Goal: Information Seeking & Learning: Check status

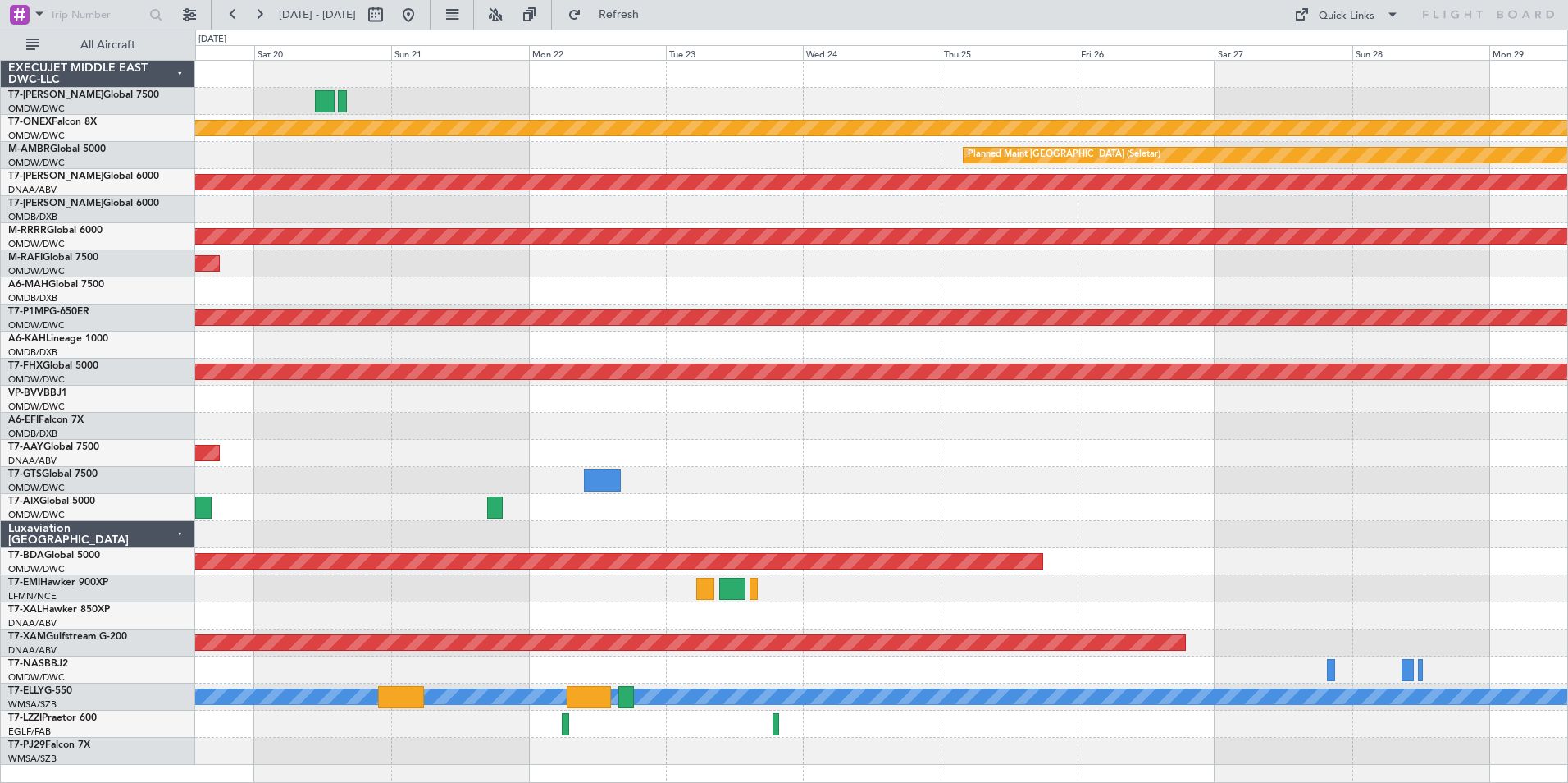
click at [453, 207] on div at bounding box center [881, 210] width 1372 height 27
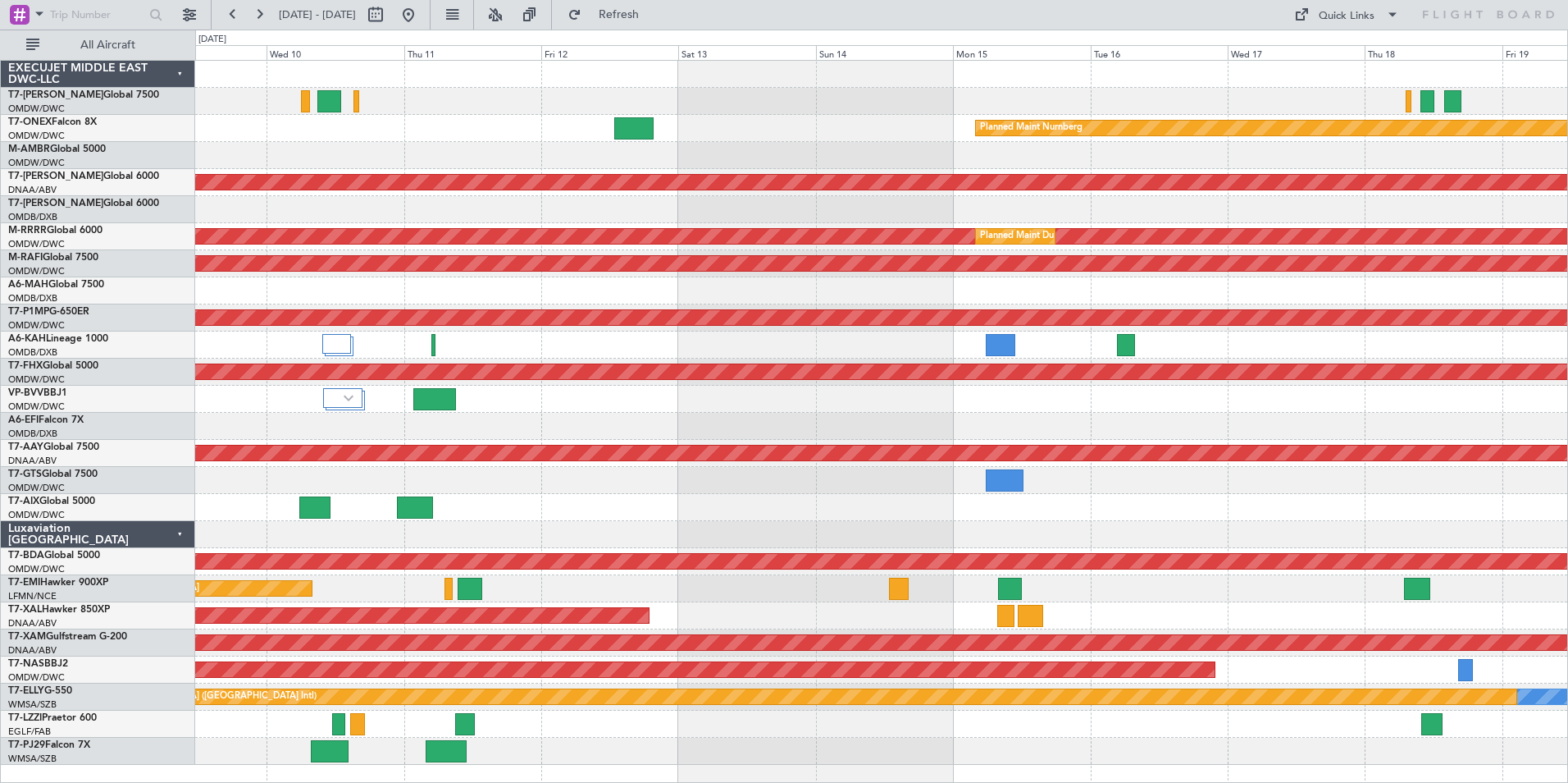
click at [1567, 575] on html "[DATE] - [DATE] Refresh Quick Links All Aircraft Planned Maint Nurnberg AOG Mai…" at bounding box center [784, 392] width 1568 height 783
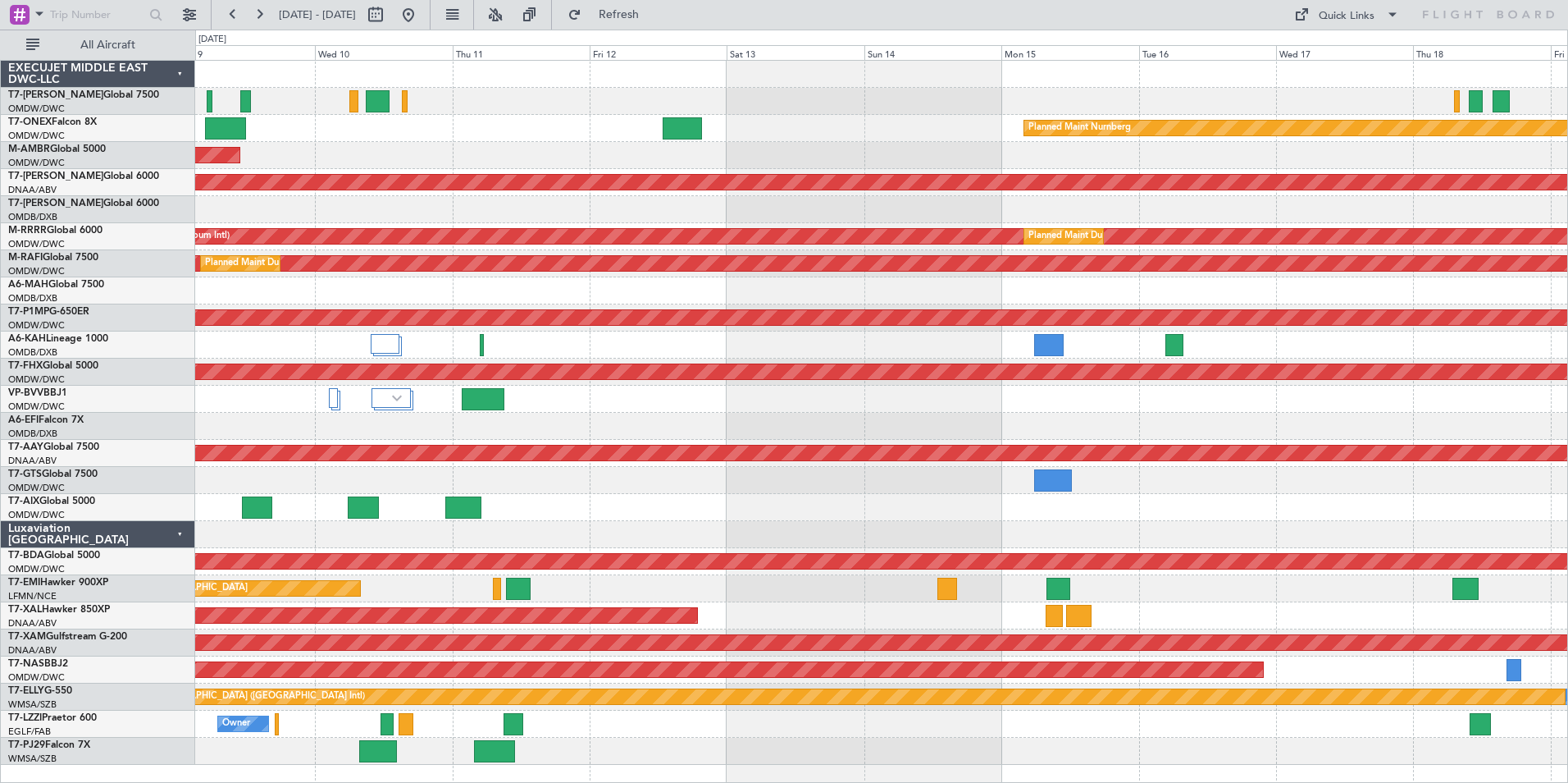
click at [821, 610] on div "Planned Maint Nurnberg AOG Maint [GEOGRAPHIC_DATA] (Al Maktoum Intl) Unplanned …" at bounding box center [881, 412] width 1372 height 704
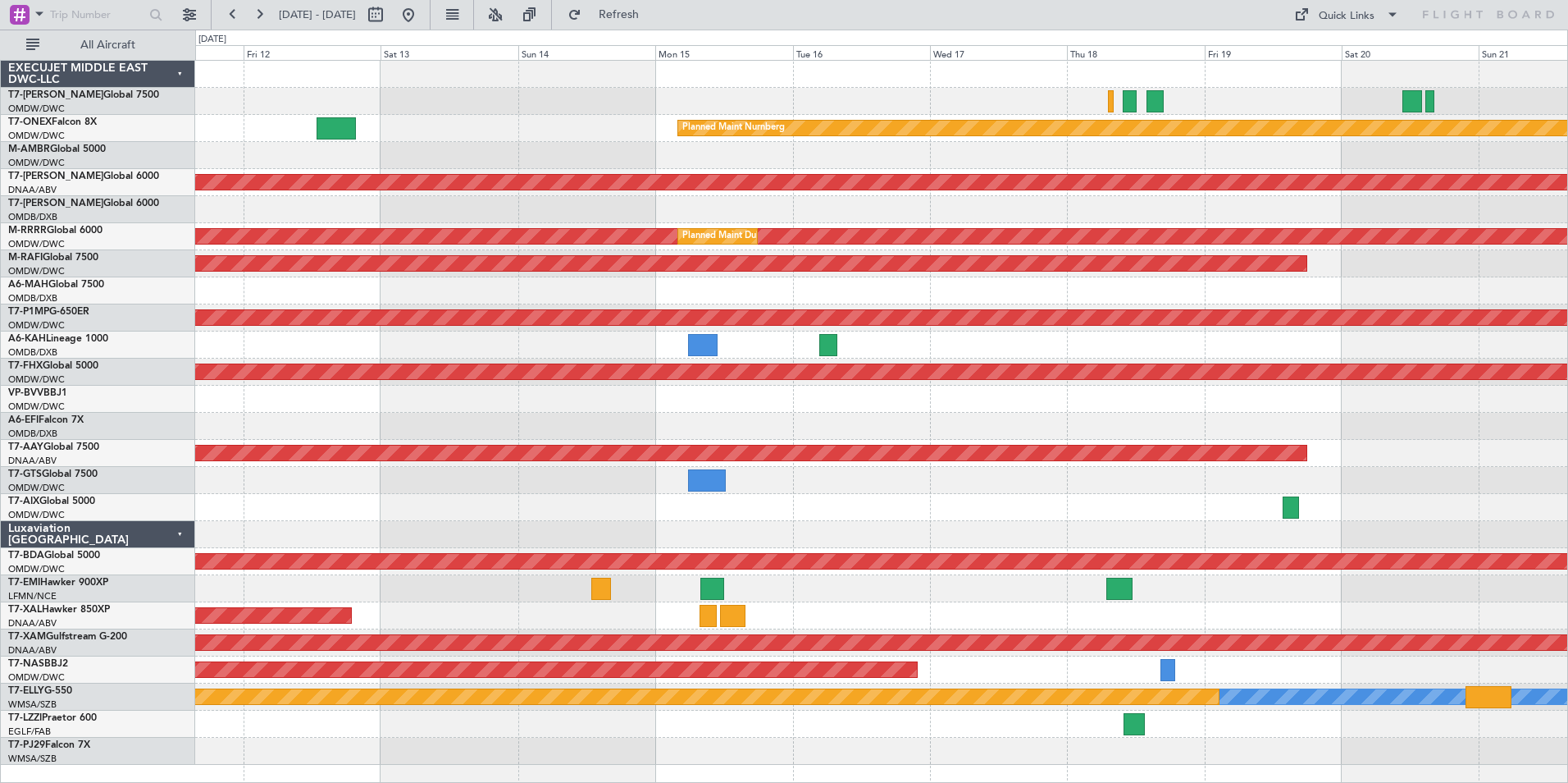
click at [753, 606] on div "Planned Maint Nurnberg AOG Maint [GEOGRAPHIC_DATA] (Al Maktoum Intl) Unplanned …" at bounding box center [881, 412] width 1372 height 704
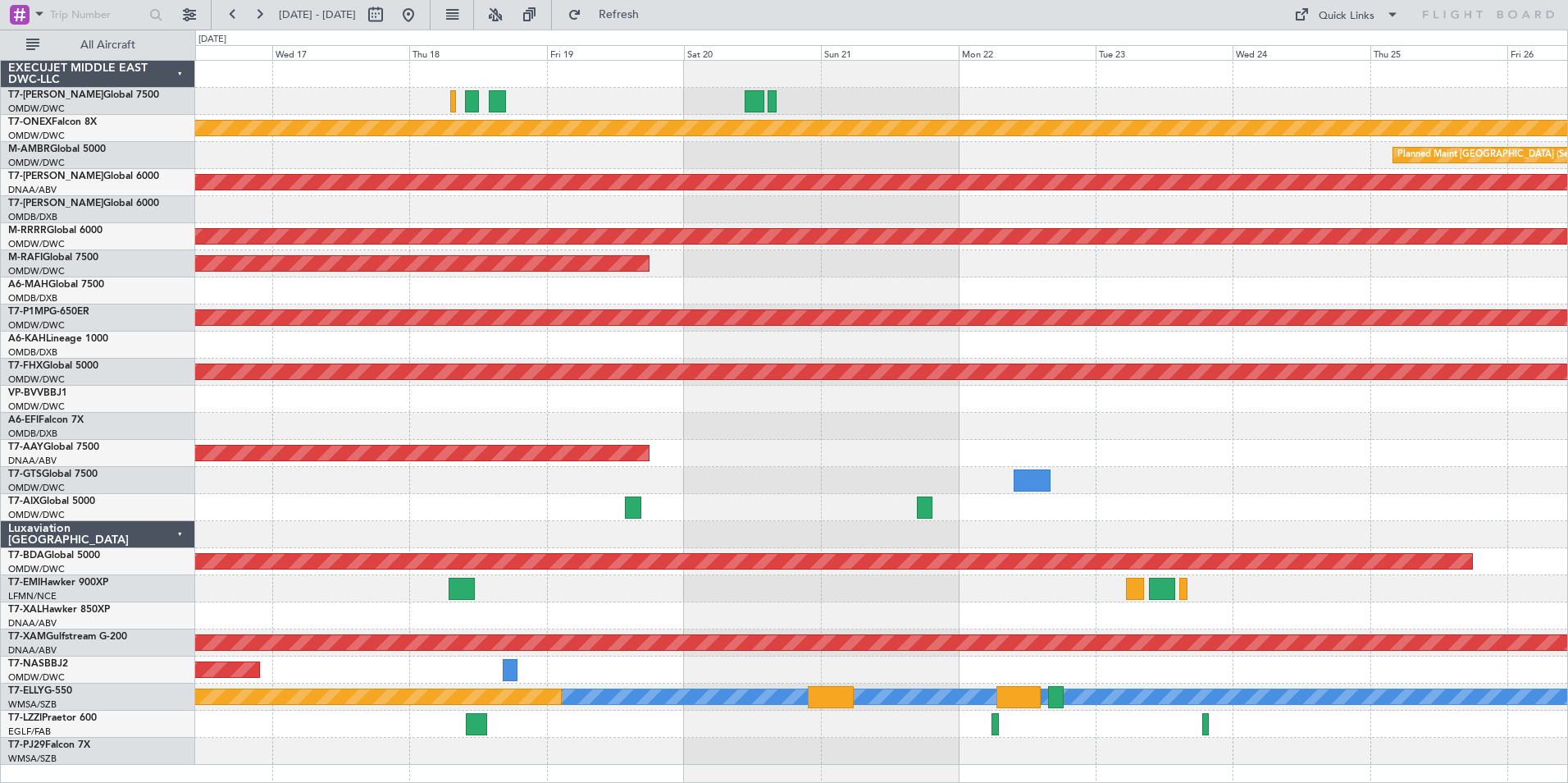
click at [1118, 592] on div at bounding box center [881, 589] width 1372 height 27
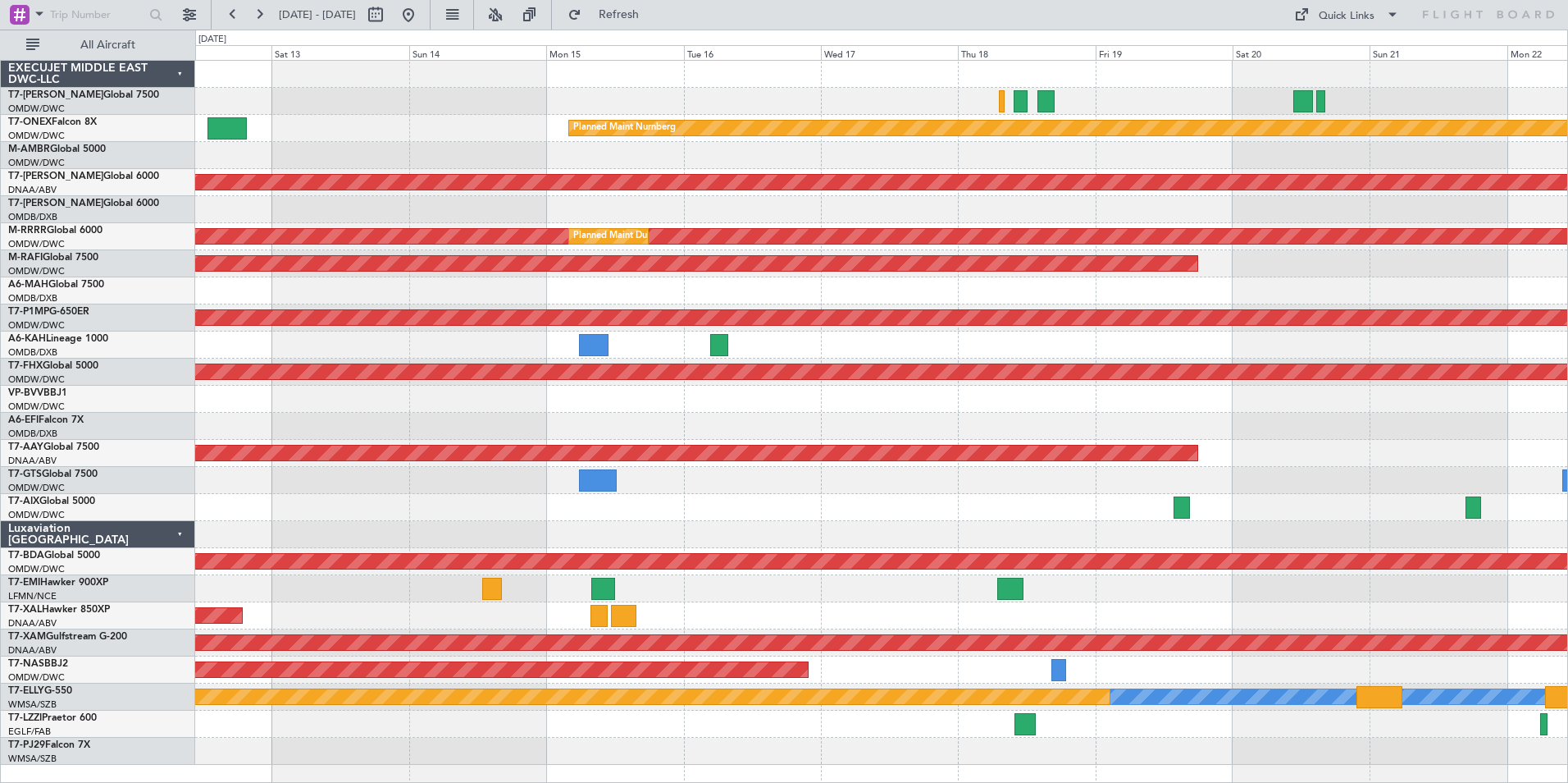
click at [1205, 580] on div "Planned Maint [GEOGRAPHIC_DATA]" at bounding box center [881, 589] width 1372 height 27
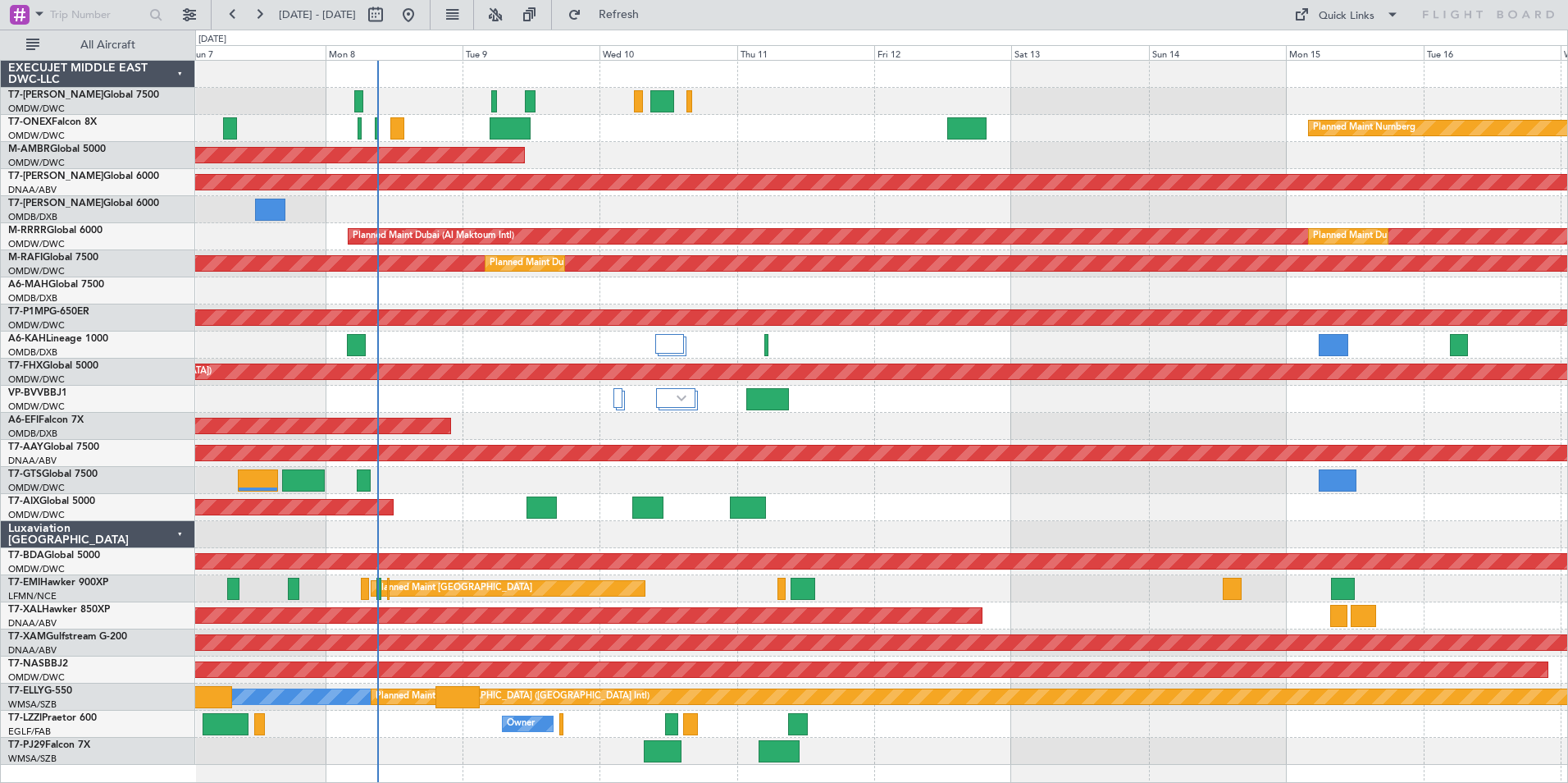
click at [1132, 597] on div "Planned Maint [GEOGRAPHIC_DATA] Planned Maint [GEOGRAPHIC_DATA]" at bounding box center [881, 589] width 1372 height 27
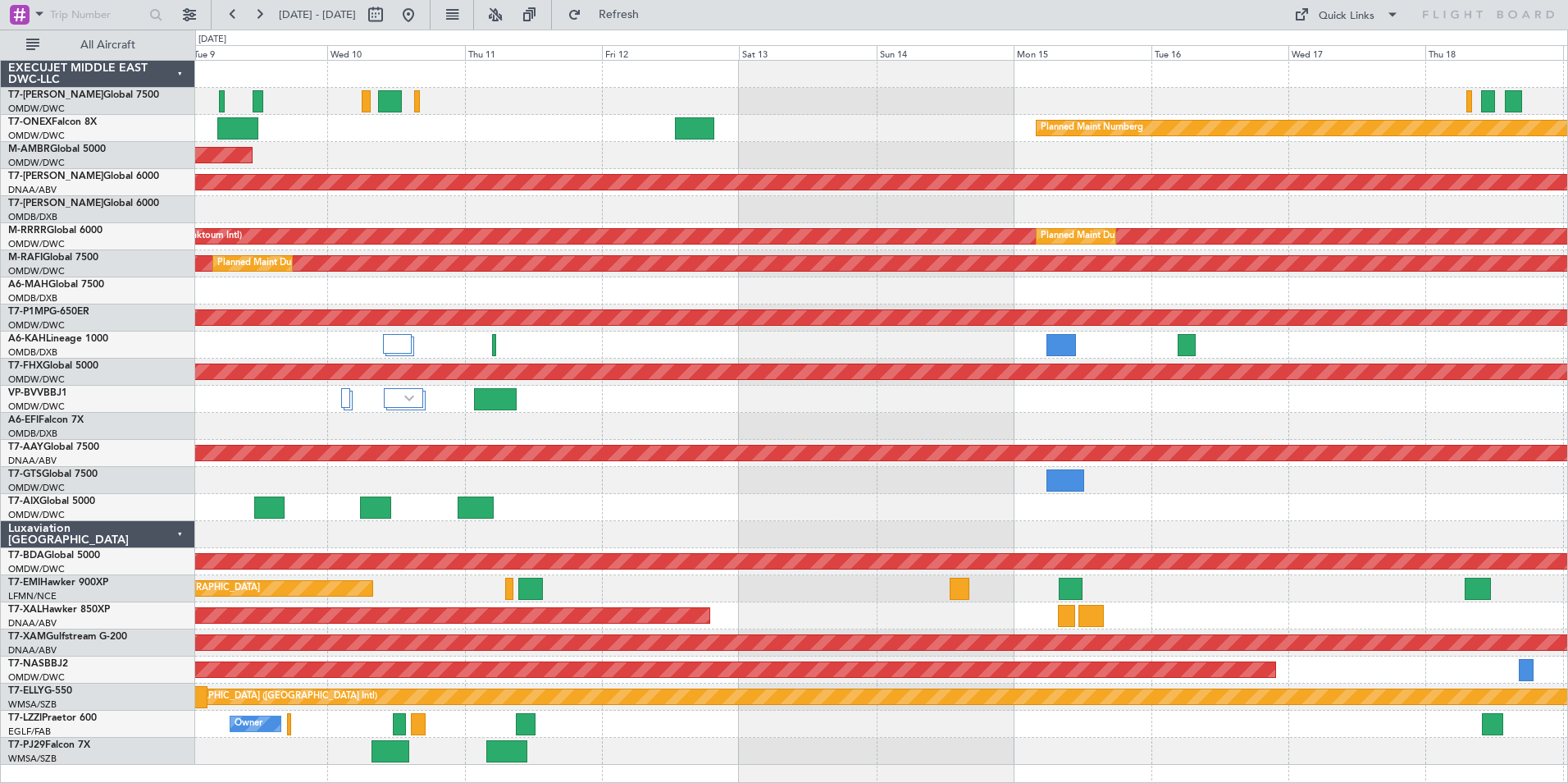
click at [744, 611] on div "Planned Maint Nurnberg AOG Maint [GEOGRAPHIC_DATA] (Al Maktoum Intl) Unplanned …" at bounding box center [881, 412] width 1372 height 704
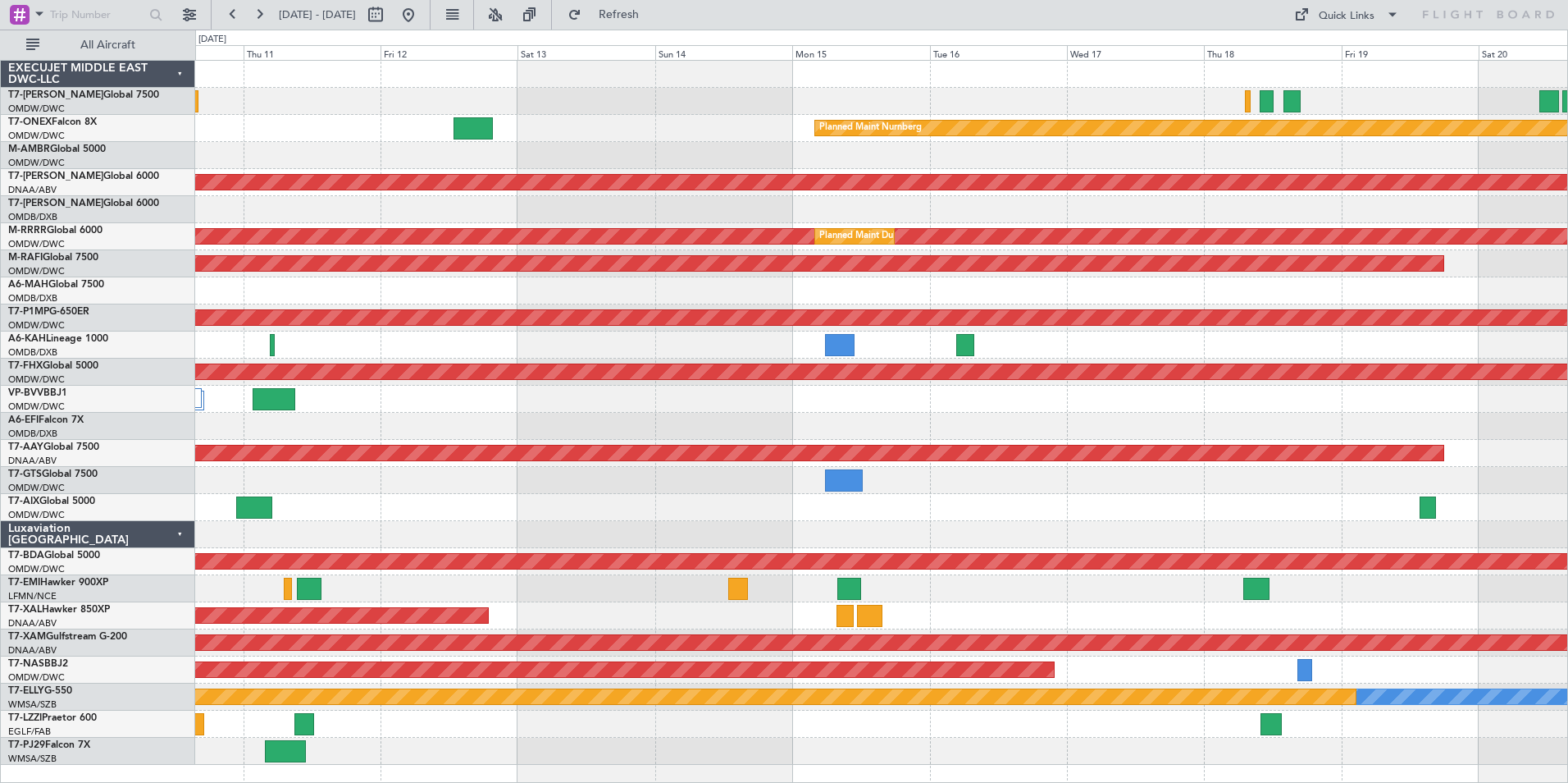
click at [1044, 595] on div "Planned Maint [GEOGRAPHIC_DATA]" at bounding box center [881, 589] width 1372 height 27
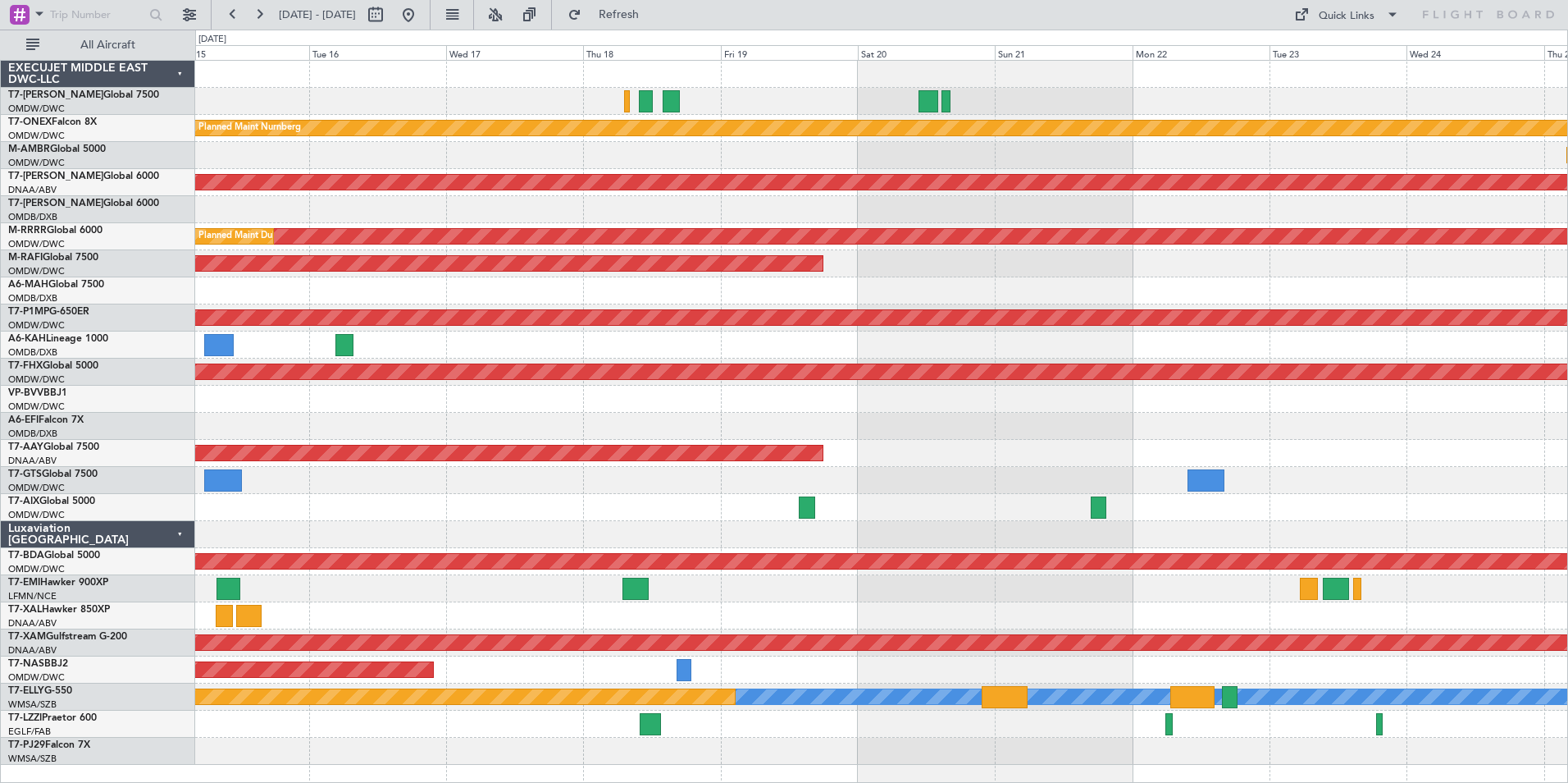
click at [824, 605] on div "Planned Maint Nurnberg Planned Maint [GEOGRAPHIC_DATA] (Seletar) Unplanned Main…" at bounding box center [881, 412] width 1372 height 704
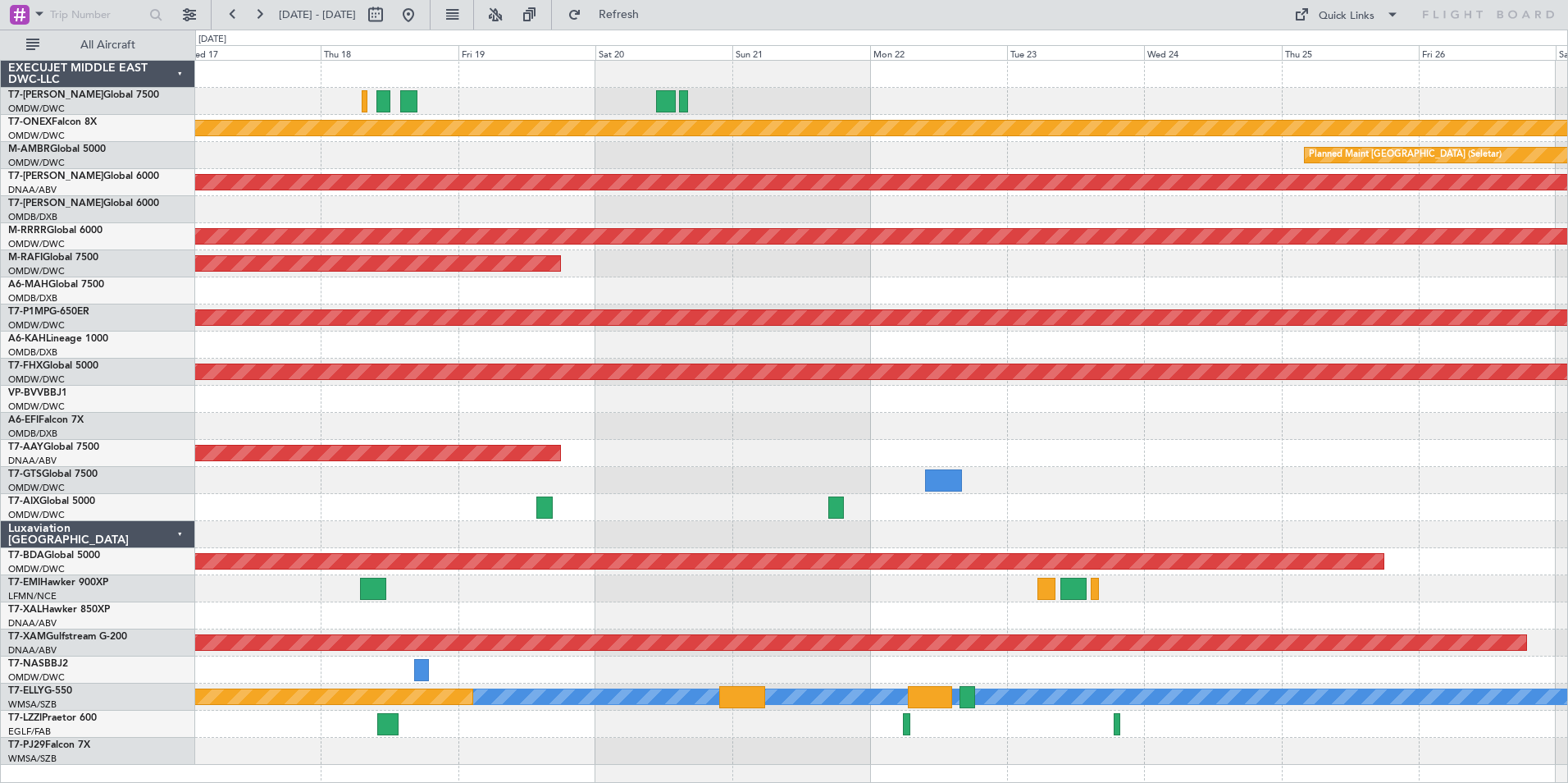
click at [816, 622] on div at bounding box center [881, 615] width 1372 height 27
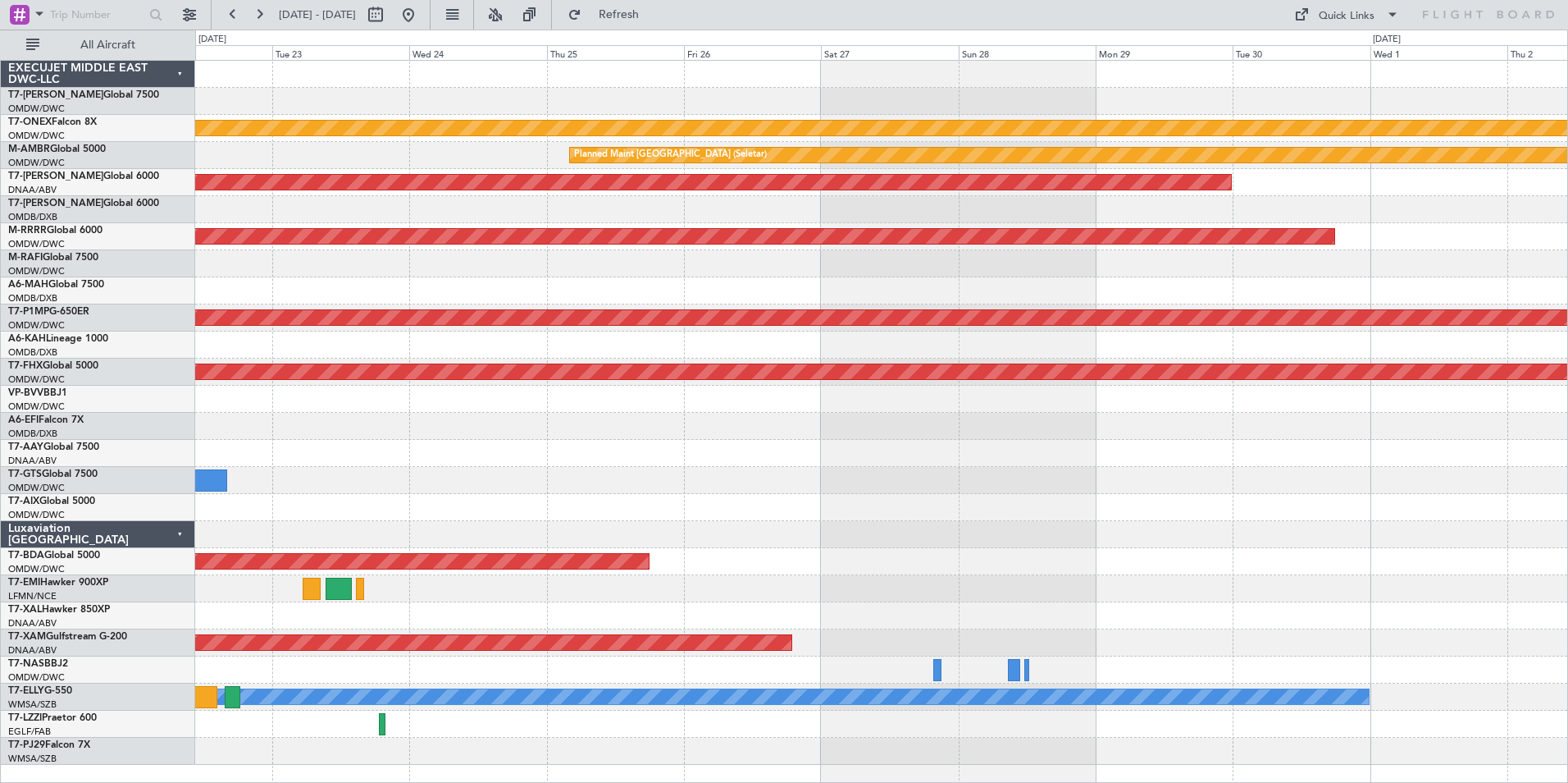
click at [462, 604] on div "Planned Maint Nurnberg Planned Maint [GEOGRAPHIC_DATA] (Seletar) Unplanned Main…" at bounding box center [881, 412] width 1372 height 704
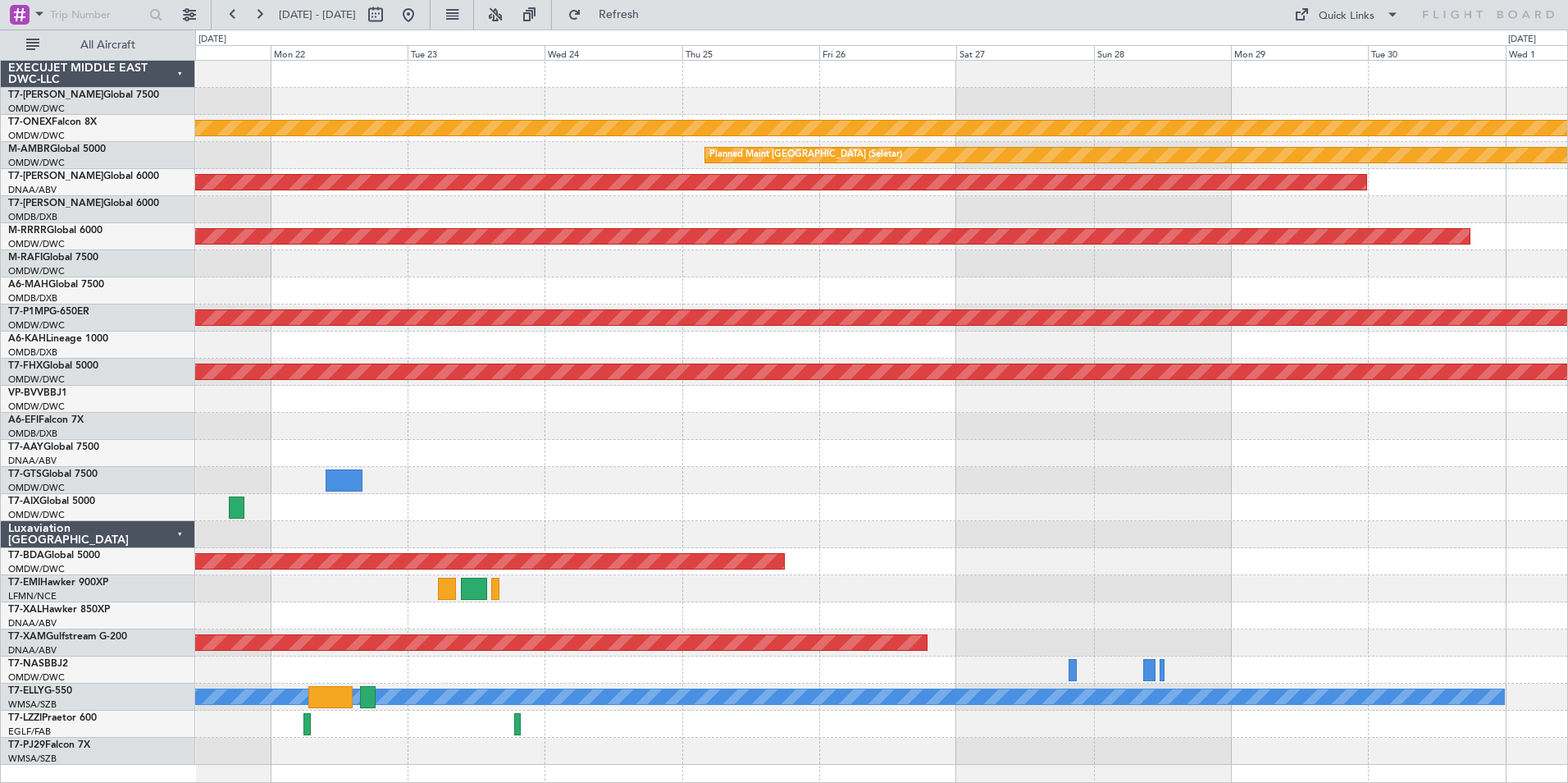
click at [1222, 577] on div at bounding box center [881, 589] width 1372 height 27
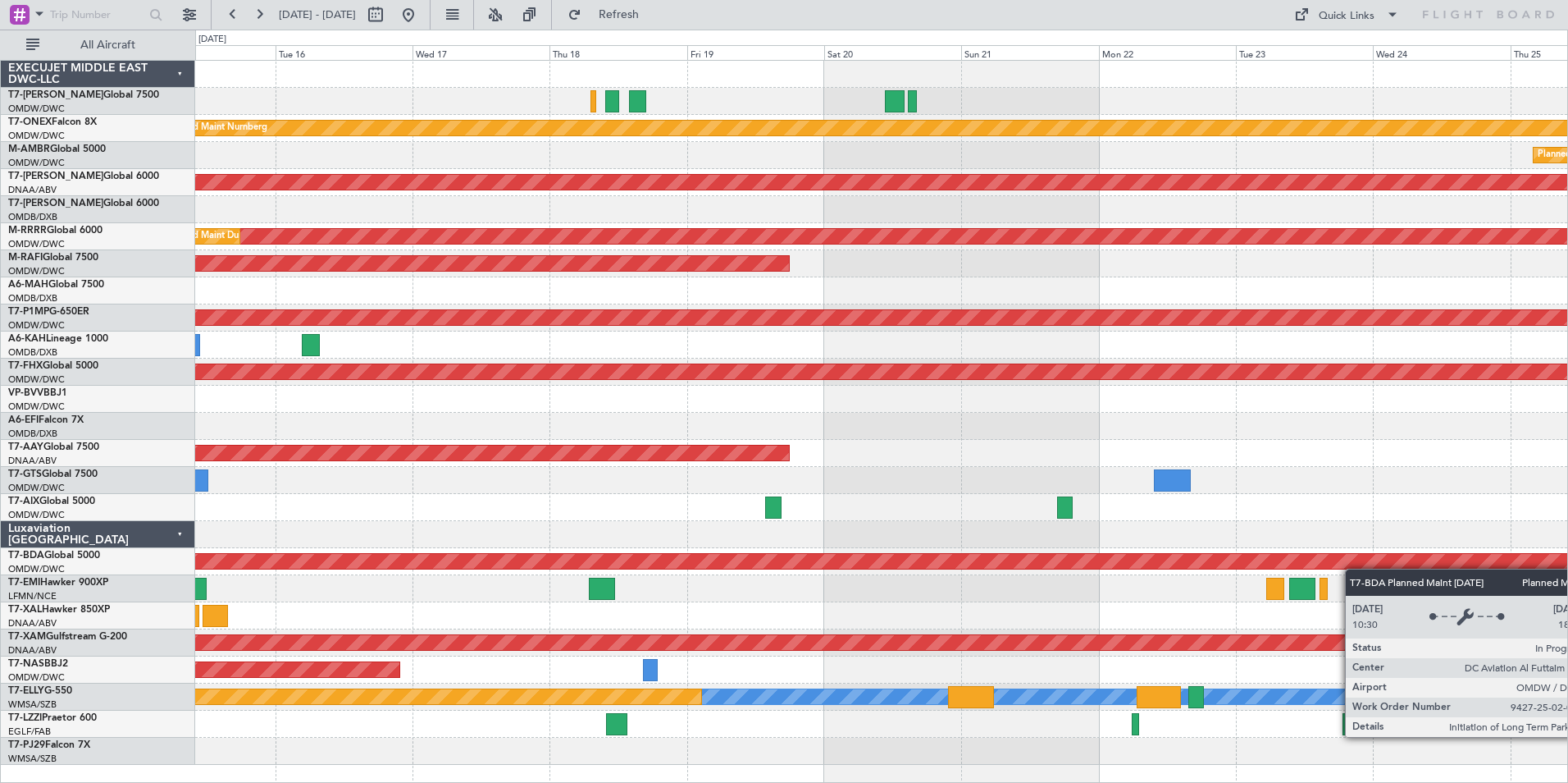
click at [1385, 569] on div "Planned Maint Nurnberg Planned Maint [GEOGRAPHIC_DATA] (Seletar) Unplanned Main…" at bounding box center [881, 412] width 1372 height 704
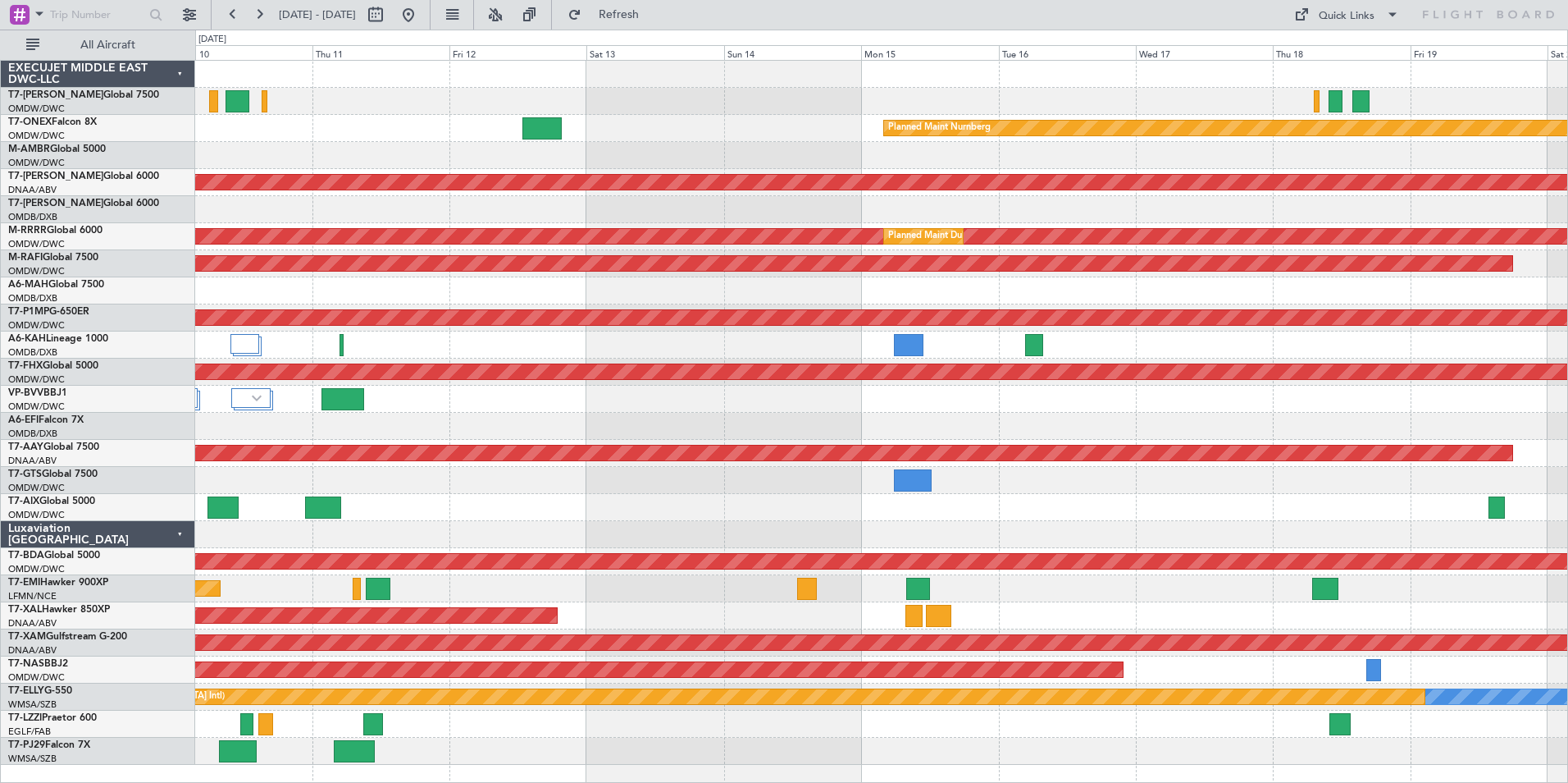
click at [1567, 552] on html "[DATE] - [DATE] Refresh Quick Links All Aircraft Planned Maint Nurnberg AOG Mai…" at bounding box center [784, 392] width 1568 height 783
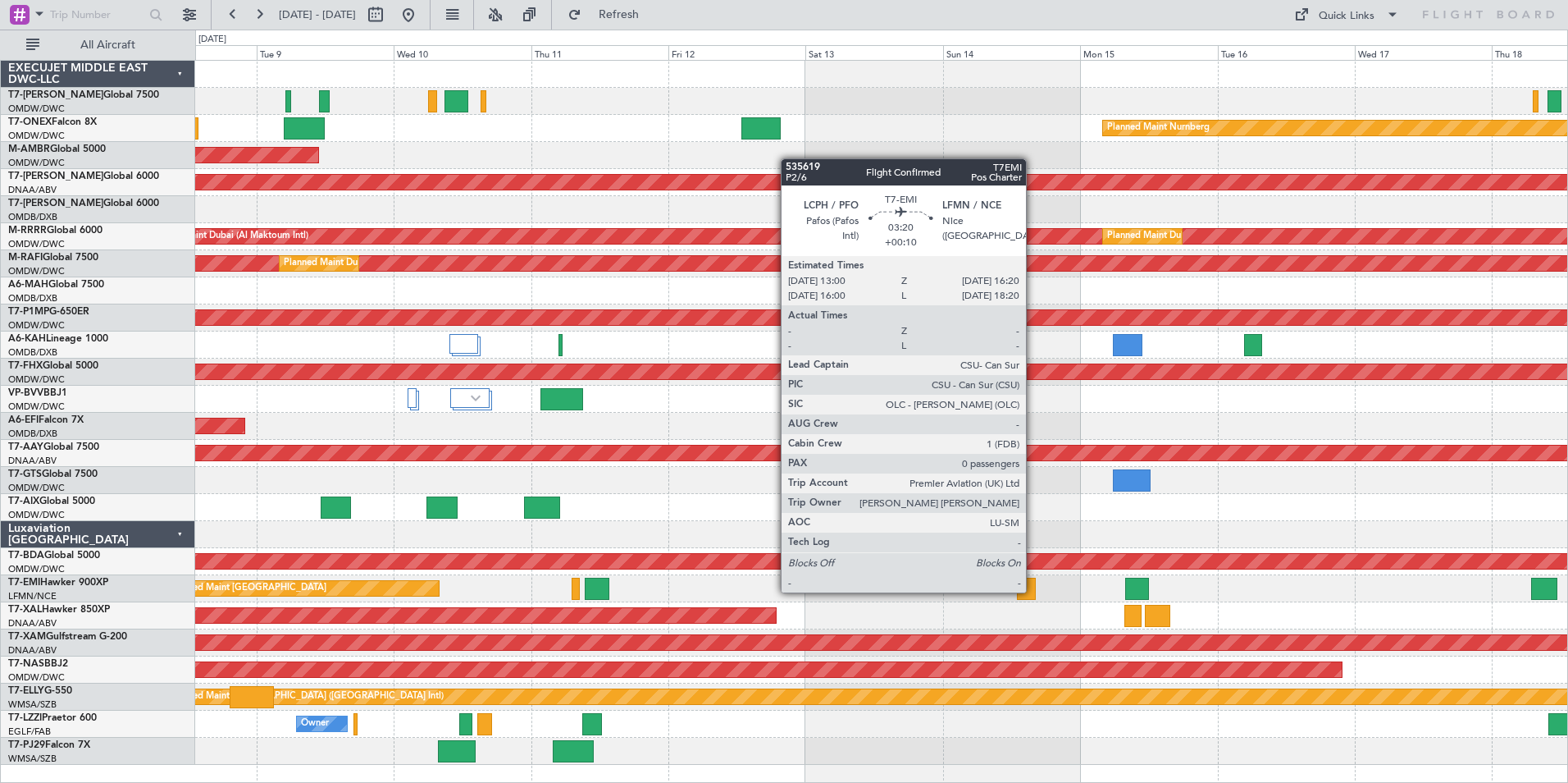
click at [1034, 591] on div at bounding box center [1026, 589] width 20 height 22
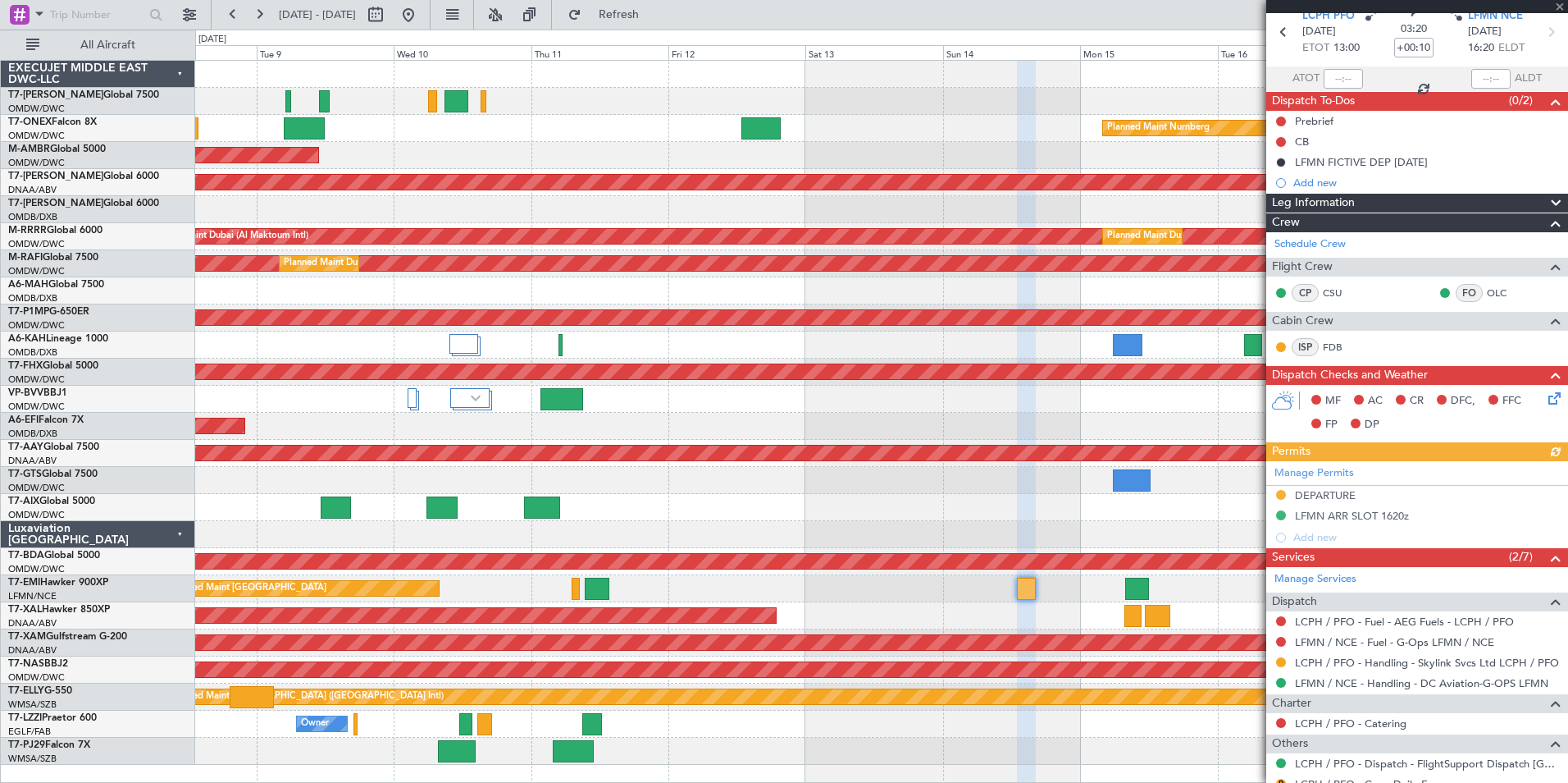
scroll to position [127, 0]
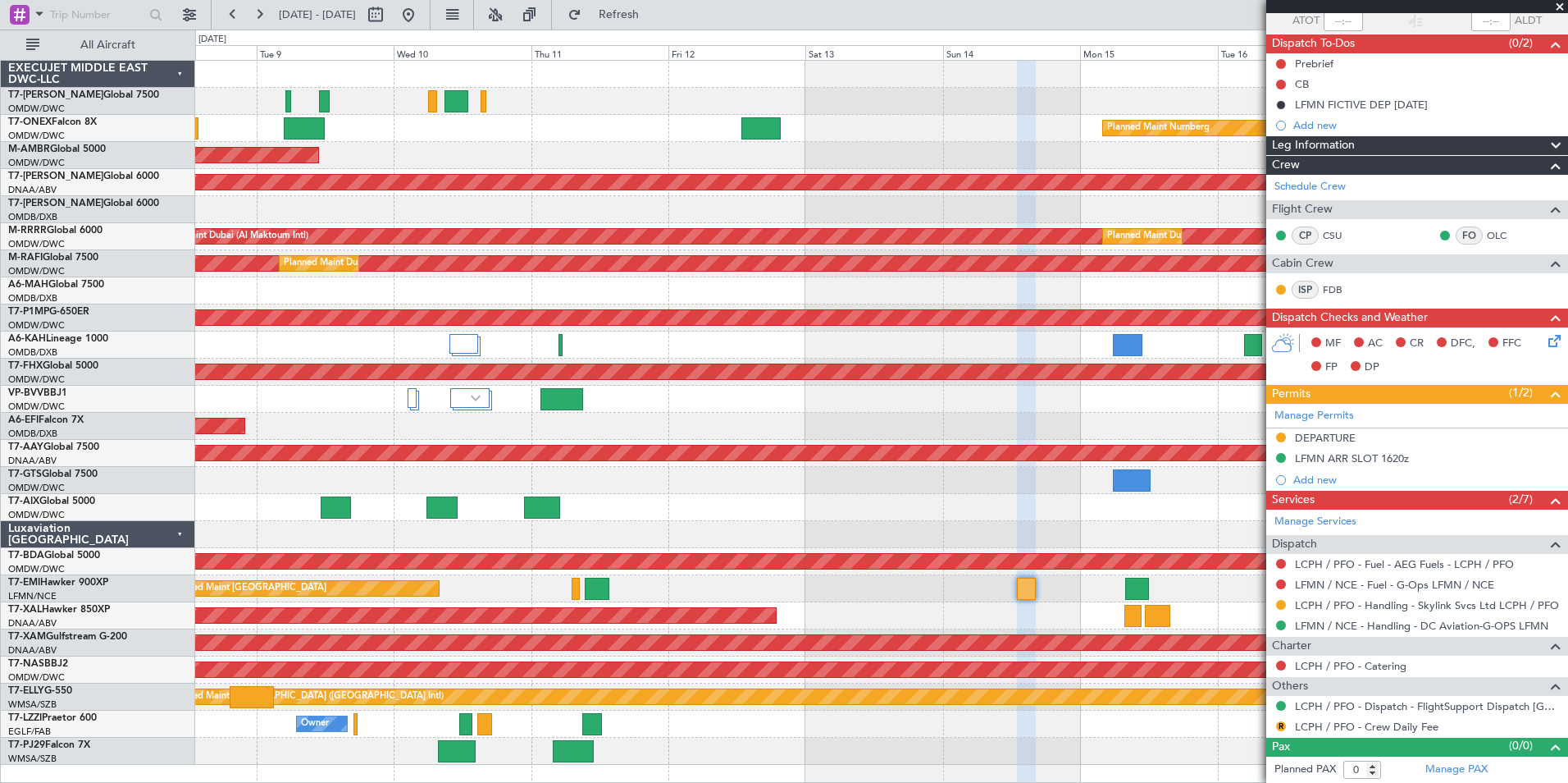
click at [1052, 495] on div "AOG Maint" at bounding box center [881, 508] width 1372 height 27
click at [1093, 537] on div at bounding box center [881, 534] width 1372 height 27
click at [1152, 534] on div at bounding box center [881, 534] width 1372 height 27
click at [1053, 112] on div at bounding box center [881, 101] width 1372 height 27
click at [302, 202] on div "AOG Maint [GEOGRAPHIC_DATA] (Dubai Intl)" at bounding box center [881, 210] width 1372 height 27
